Goal: Task Accomplishment & Management: Manage account settings

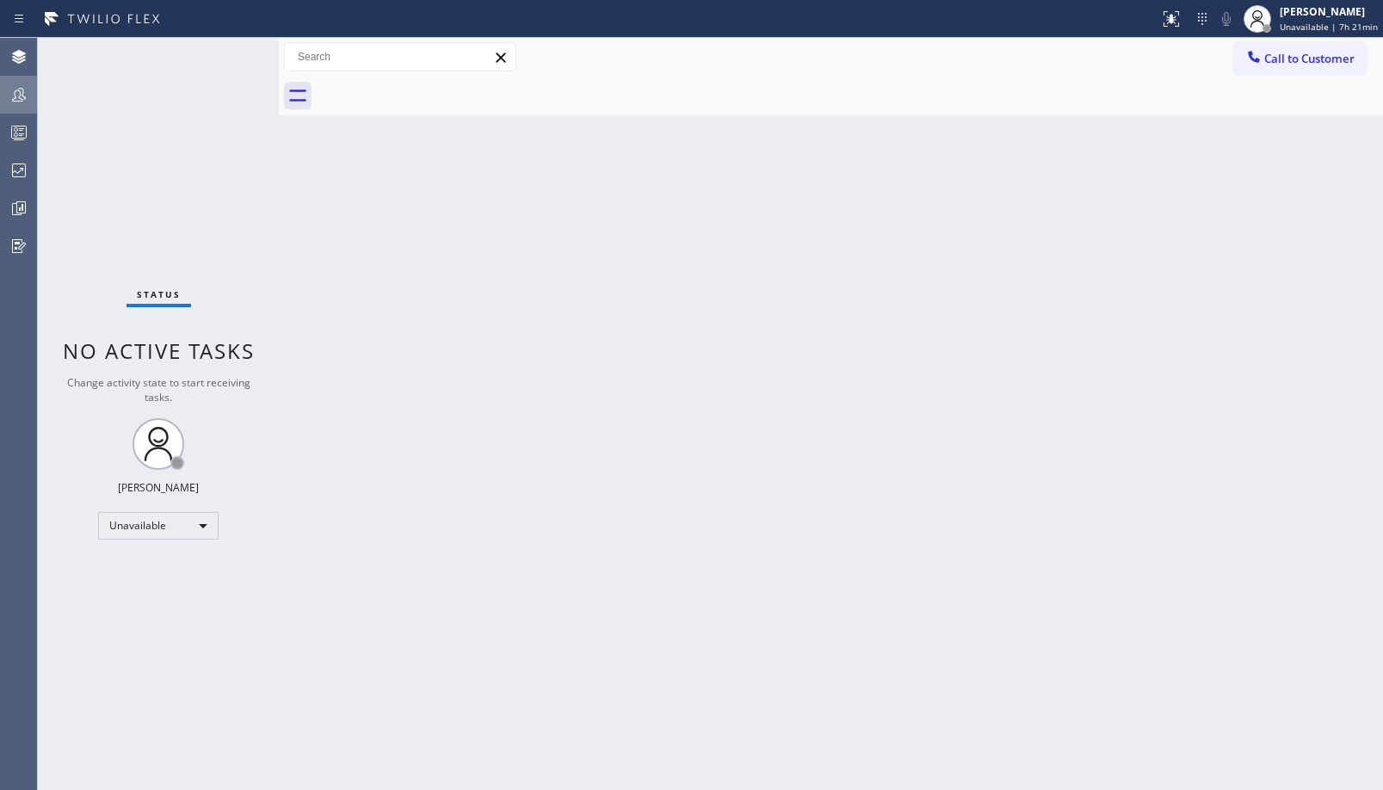
click at [18, 94] on icon at bounding box center [19, 94] width 21 height 21
click at [7, 114] on button "Queues Stats" at bounding box center [18, 133] width 37 height 38
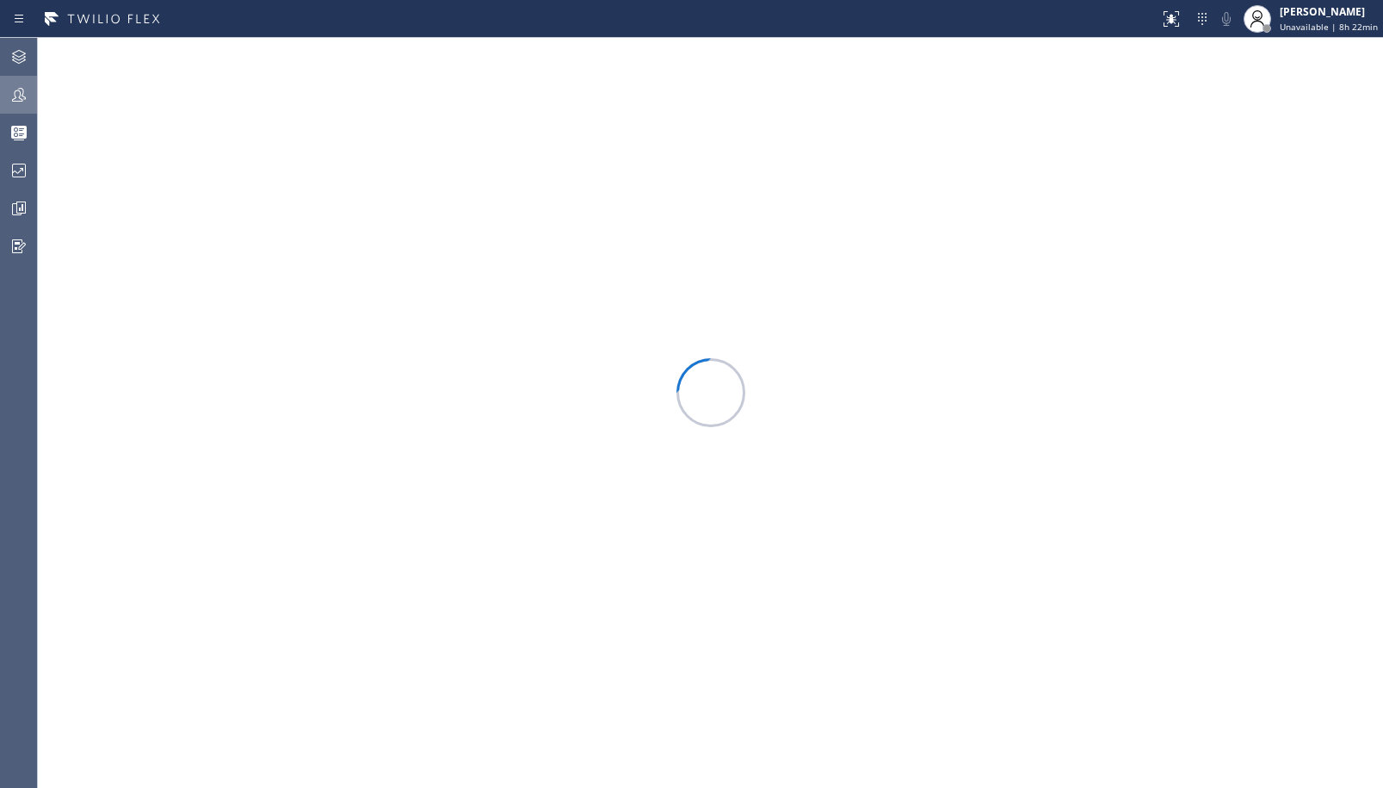
click at [16, 88] on icon at bounding box center [19, 94] width 21 height 21
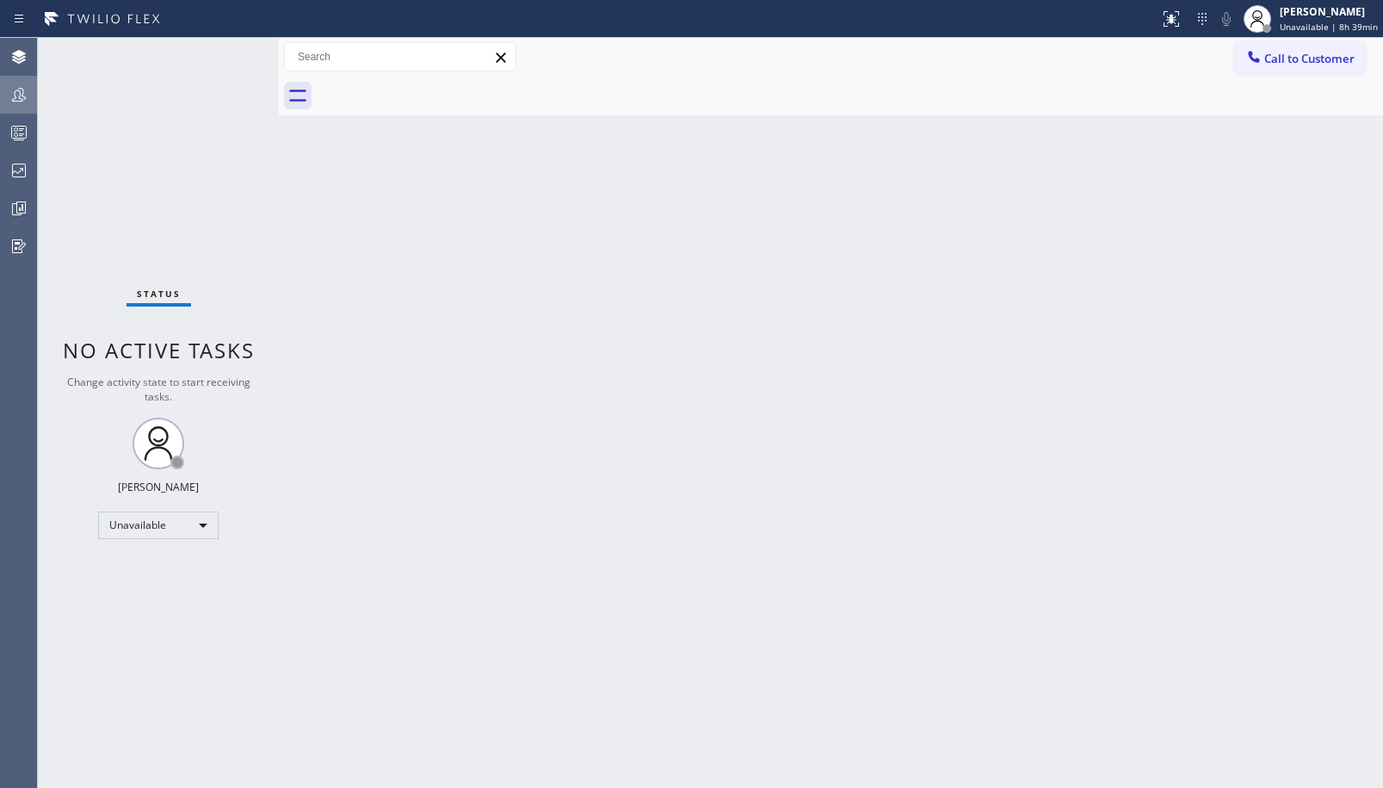
click at [7, 97] on div at bounding box center [19, 94] width 38 height 21
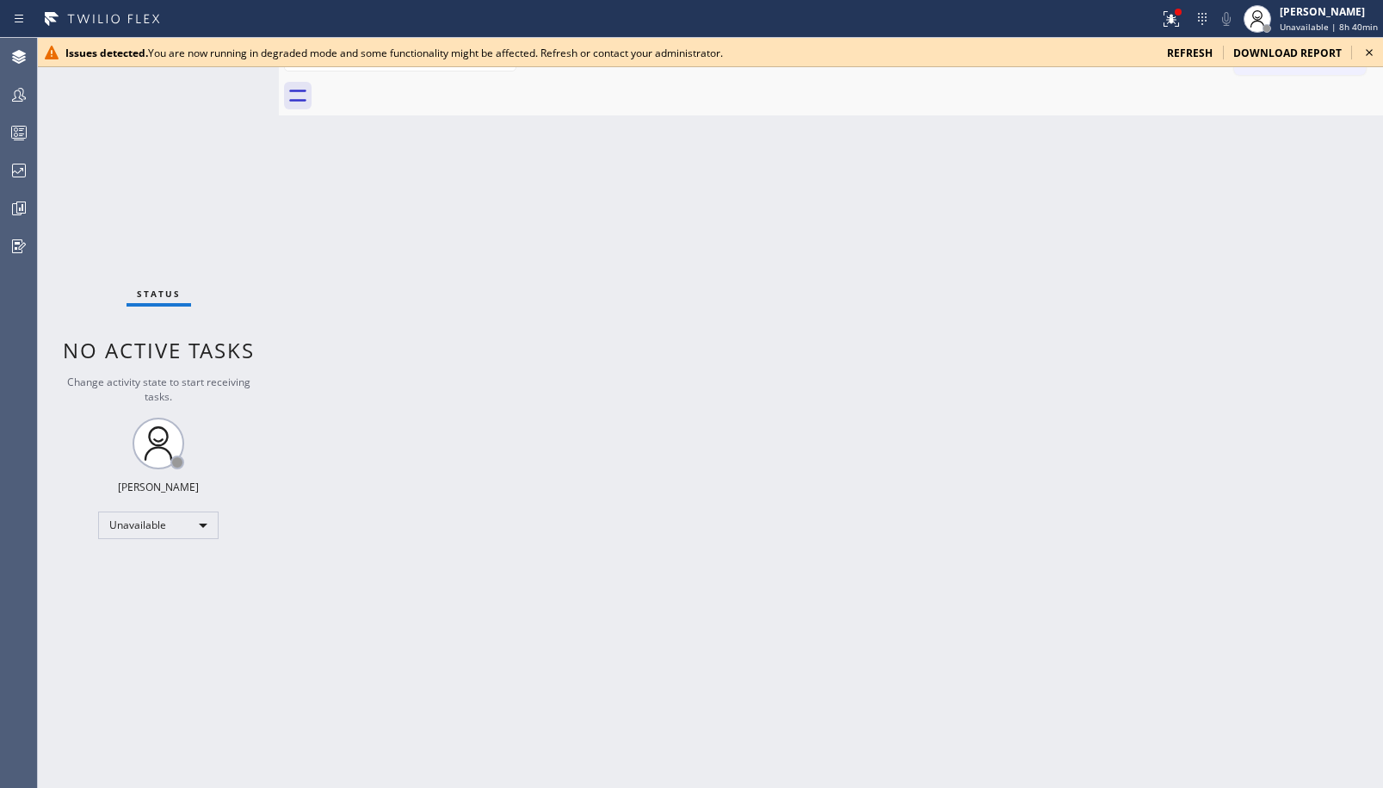
click at [1200, 58] on span "refresh" at bounding box center [1190, 53] width 46 height 15
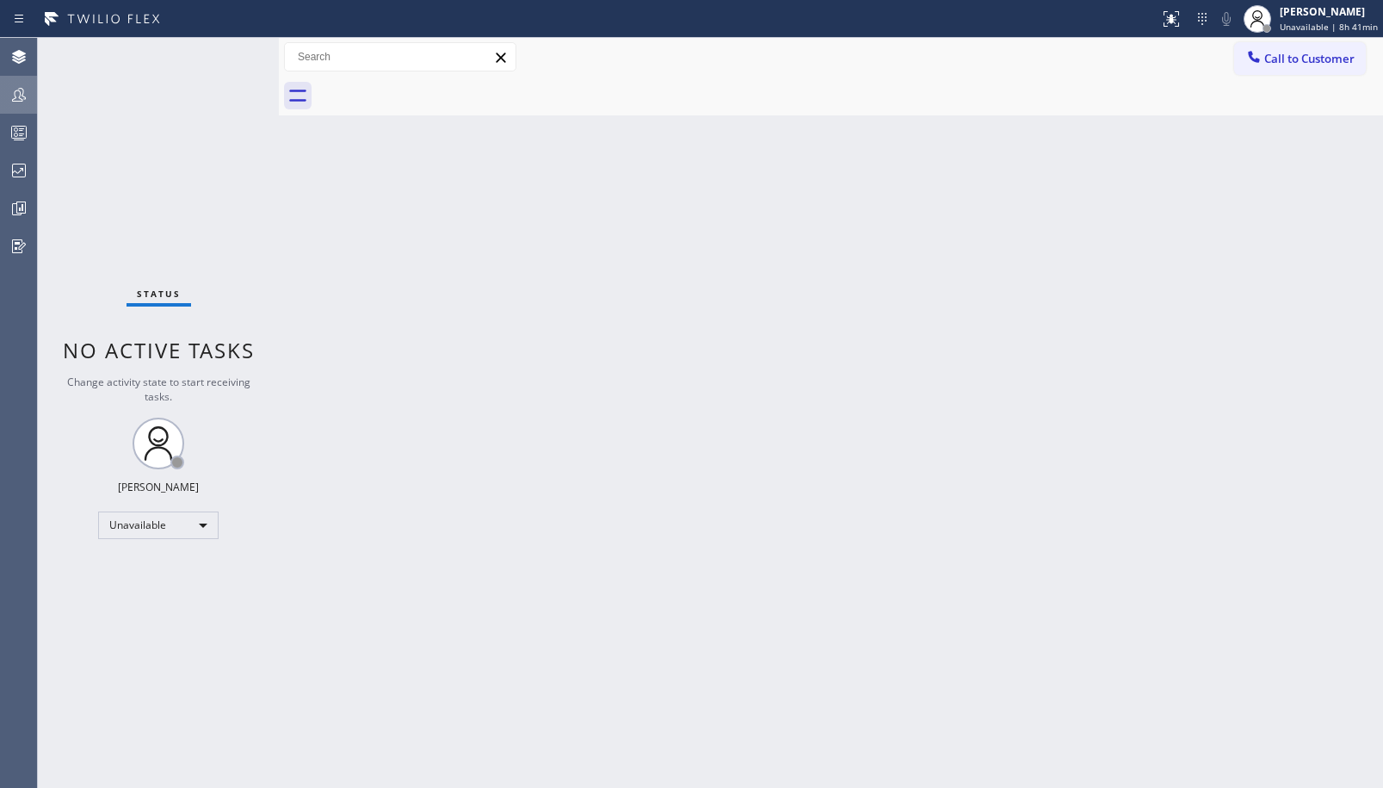
click at [17, 89] on icon at bounding box center [19, 94] width 21 height 21
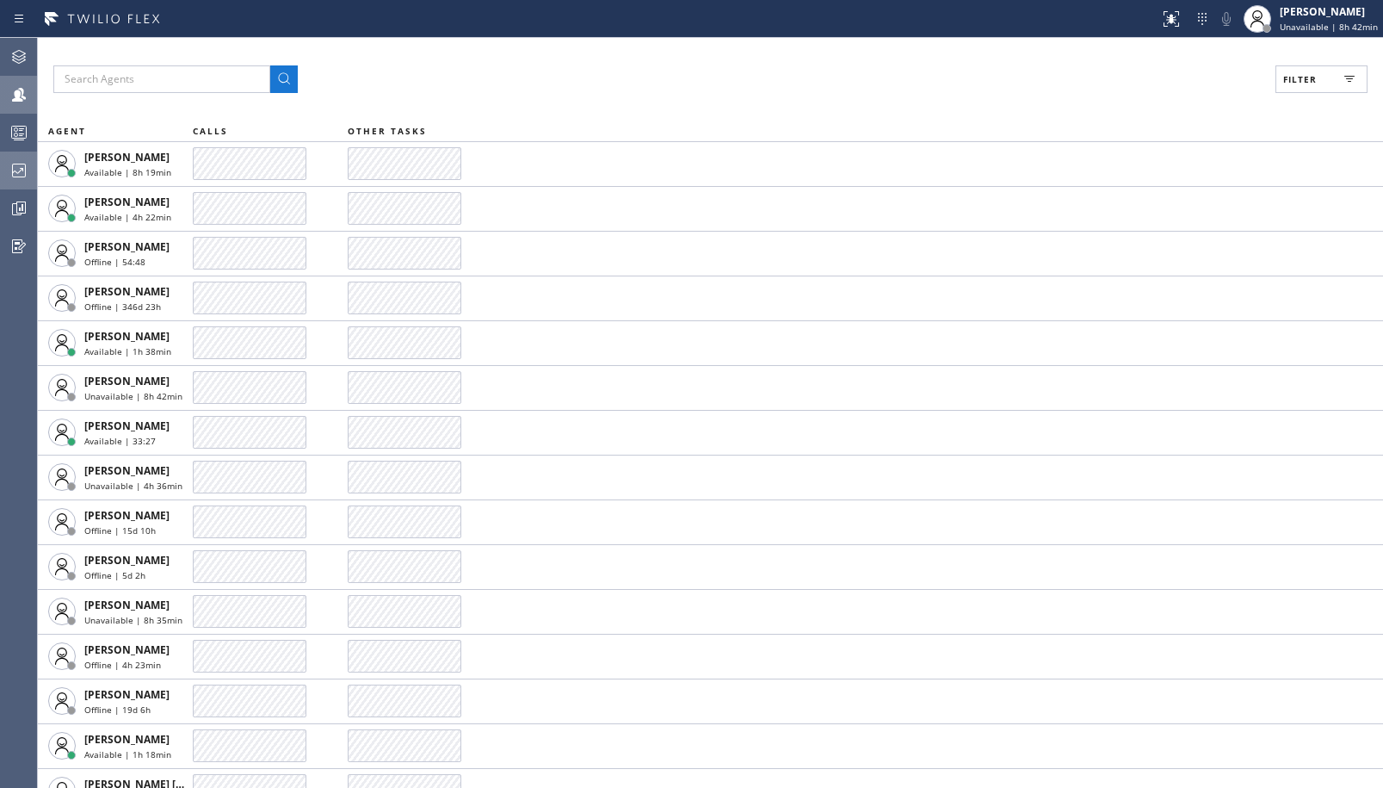
click at [15, 178] on icon at bounding box center [19, 170] width 21 height 21
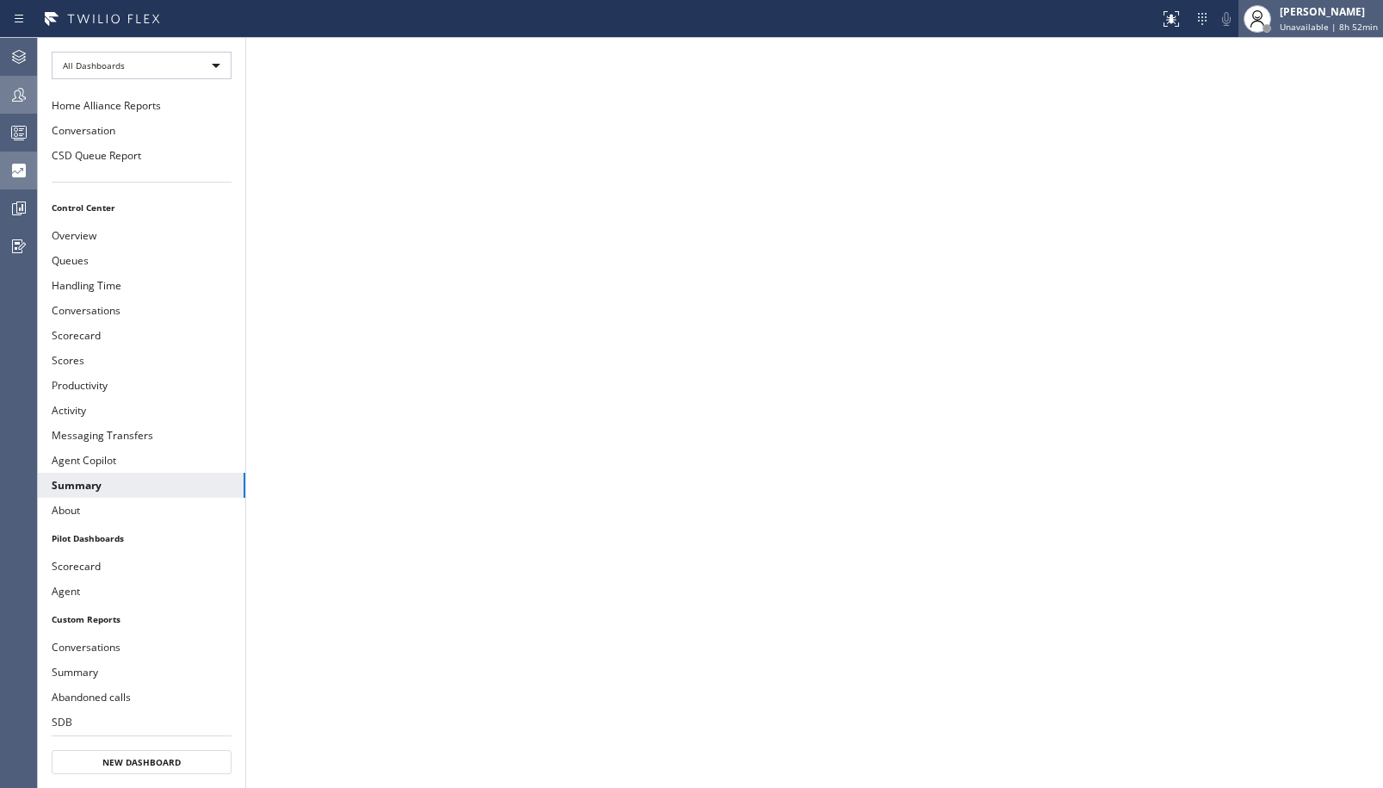
click at [1329, 23] on span "Unavailable | 8h 52min" at bounding box center [1329, 27] width 98 height 12
click at [1323, 25] on span "Unavailable | 8h 53min" at bounding box center [1329, 27] width 98 height 12
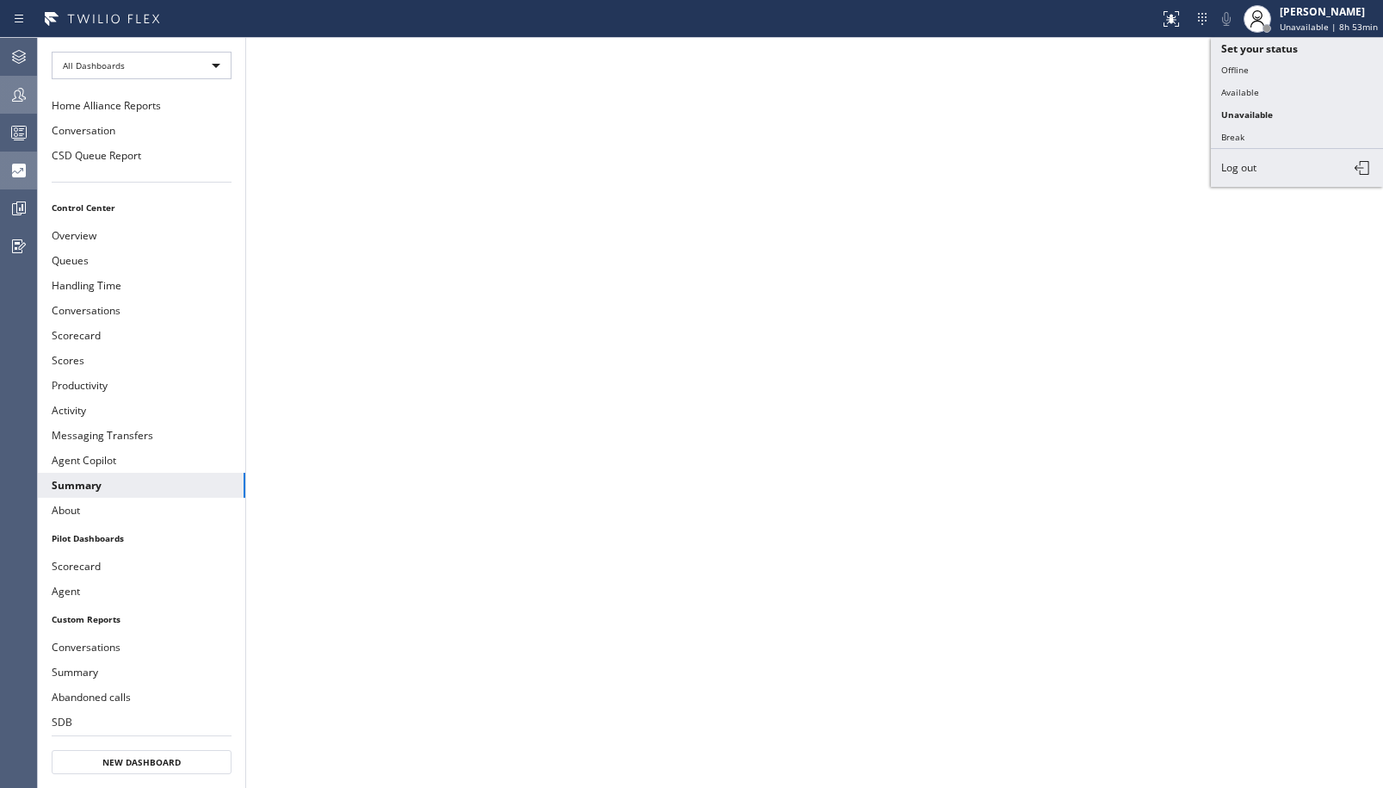
click at [1273, 176] on button "Log out" at bounding box center [1297, 168] width 172 height 38
